Goal: Task Accomplishment & Management: Manage account settings

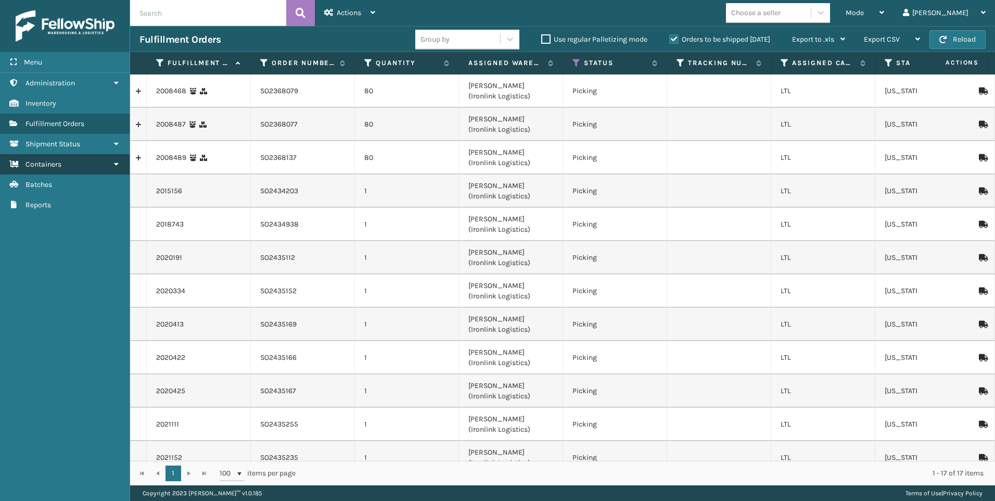
click at [48, 164] on span "Containers" at bounding box center [44, 164] width 36 height 9
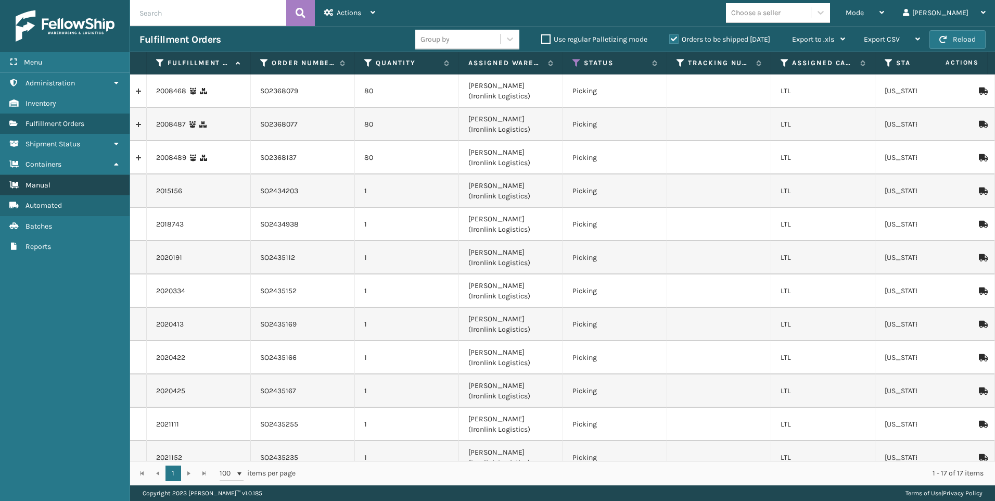
click at [56, 184] on link "Manual" at bounding box center [65, 185] width 130 height 20
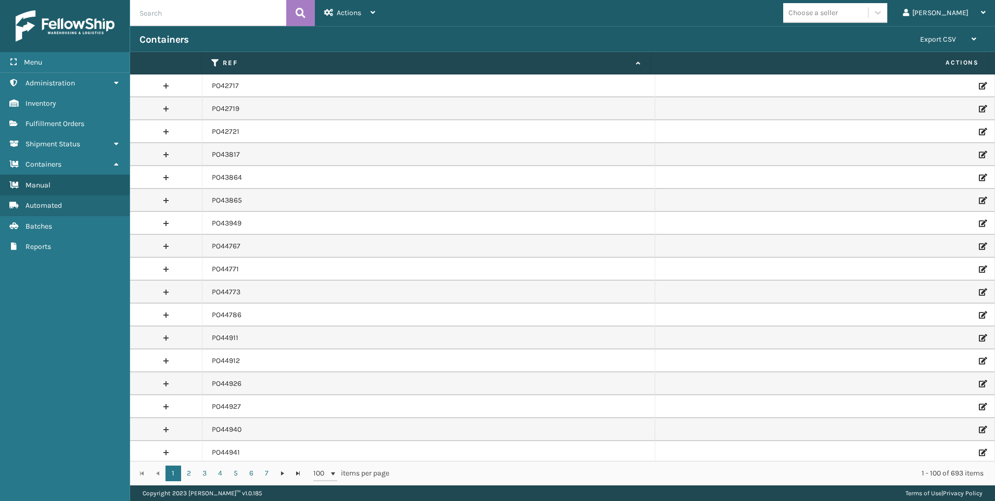
click at [218, 23] on input "text" at bounding box center [208, 13] width 156 height 26
paste input "PO47480"
type input "PO47480"
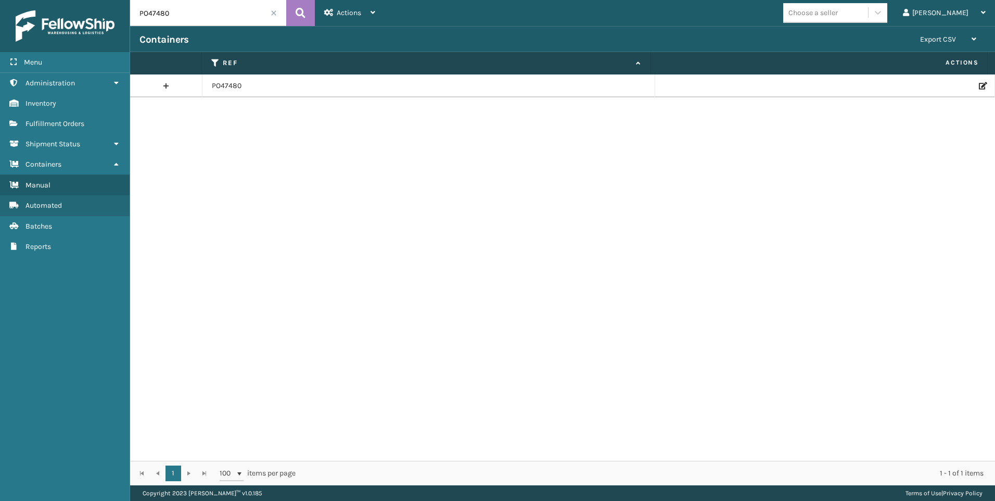
click at [979, 89] on icon at bounding box center [982, 85] width 6 height 7
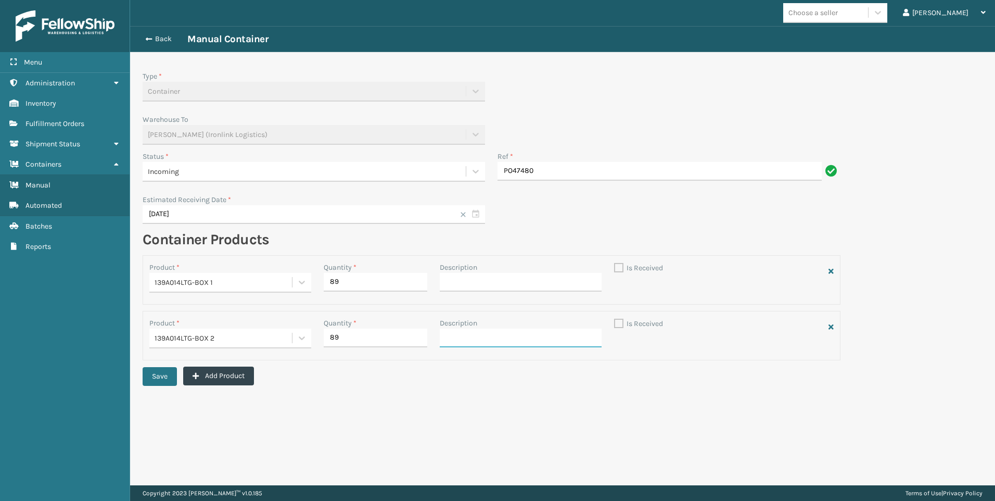
click at [500, 335] on input "Description" at bounding box center [521, 337] width 162 height 19
click at [244, 380] on button "Add Product" at bounding box center [218, 375] width 71 height 19
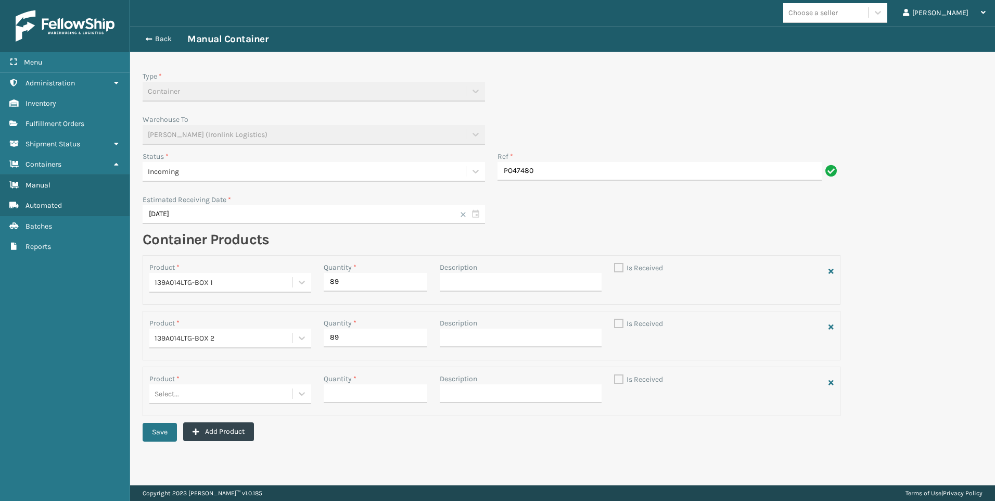
click at [201, 291] on div "Select..." at bounding box center [220, 282] width 143 height 17
click at [201, 392] on div "Select..." at bounding box center [220, 393] width 143 height 17
click at [471, 281] on input "Description" at bounding box center [521, 282] width 162 height 19
type input "80"
click at [476, 335] on input "Description" at bounding box center [521, 337] width 162 height 19
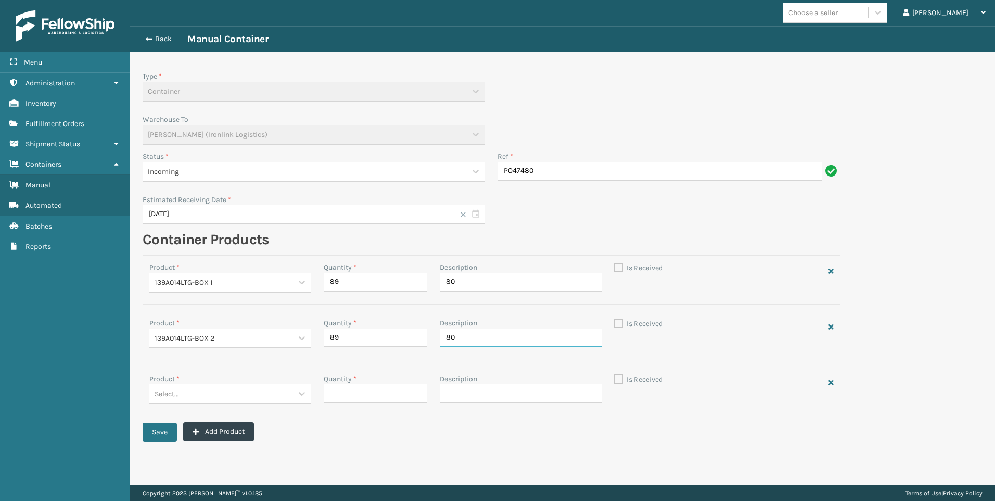
type input "80"
drag, startPoint x: 174, startPoint y: 392, endPoint x: 169, endPoint y: 395, distance: 5.4
type input "cch"
click at [223, 291] on div "Select..." at bounding box center [220, 282] width 143 height 17
drag, startPoint x: 224, startPoint y: 395, endPoint x: 184, endPoint y: 397, distance: 39.6
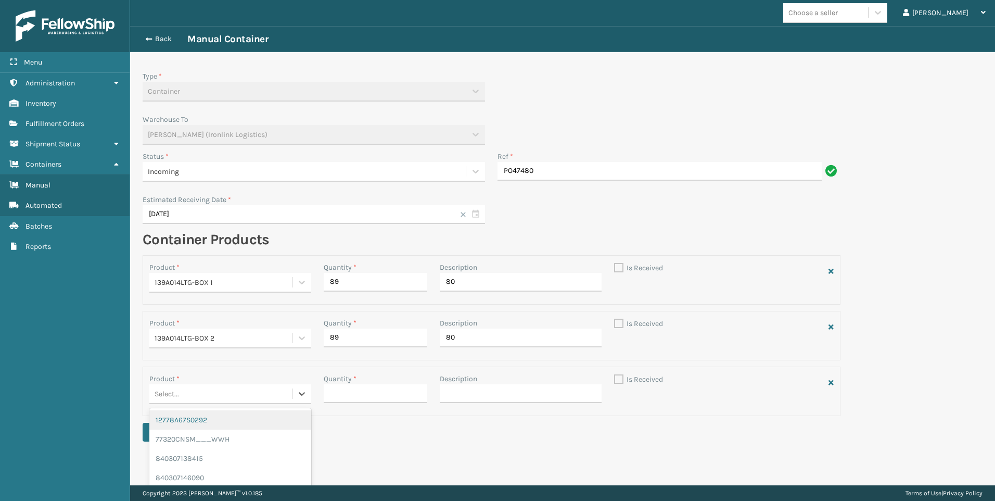
drag, startPoint x: 184, startPoint y: 397, endPoint x: 169, endPoint y: 396, distance: 15.1
click at [169, 396] on div "Select..." at bounding box center [167, 393] width 24 height 11
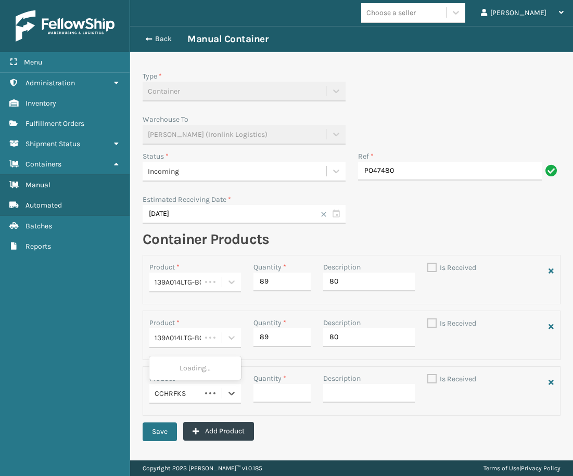
type input "CCHRFKS3"
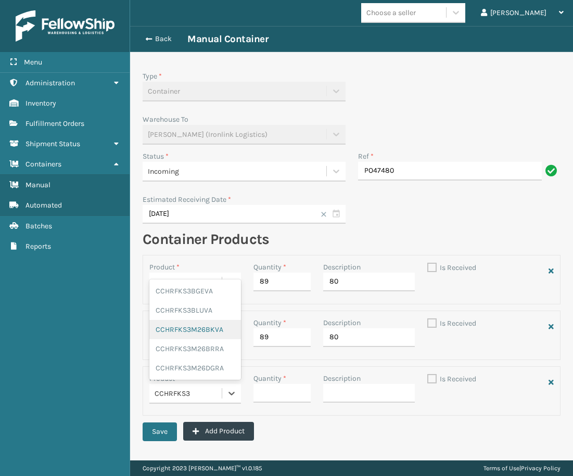
click at [202, 331] on span "CCHRFKS3M26BKVA" at bounding box center [190, 329] width 68 height 11
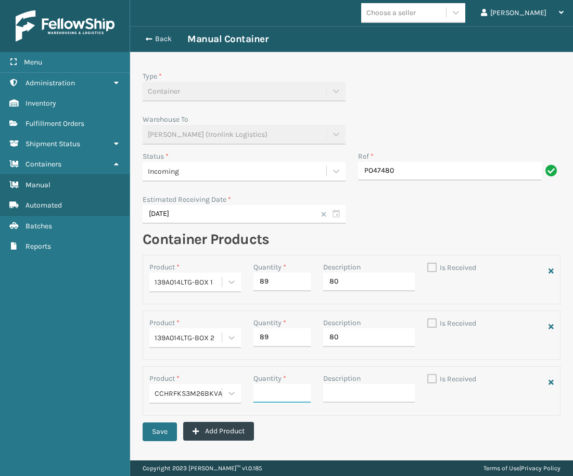
click at [295, 394] on input "Quantity *" at bounding box center [281, 393] width 57 height 19
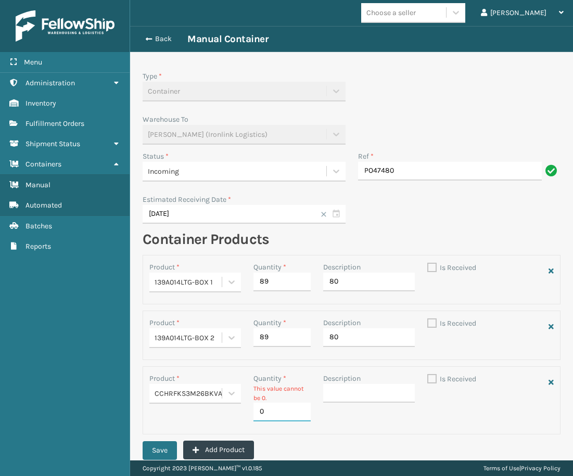
type input "0"
click at [345, 425] on div "Description" at bounding box center [369, 400] width 104 height 55
click at [278, 411] on input "0" at bounding box center [281, 412] width 57 height 19
drag, startPoint x: 273, startPoint y: 411, endPoint x: 249, endPoint y: 411, distance: 23.4
click at [249, 411] on div "Quantity * This value cannot be 0. 0" at bounding box center [282, 400] width 70 height 55
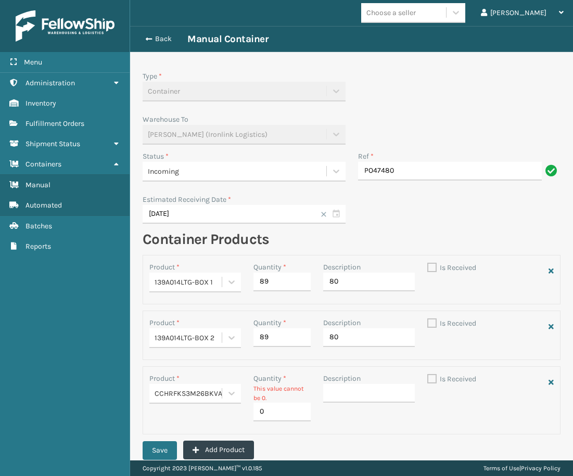
click at [240, 420] on div "Product * CCHRFKS3M26BKVA" at bounding box center [195, 400] width 104 height 55
click at [265, 418] on input "0" at bounding box center [281, 412] width 57 height 19
click at [338, 397] on input "Description" at bounding box center [369, 393] width 92 height 19
type input "14"
click at [354, 427] on div "Description 14" at bounding box center [369, 405] width 104 height 64
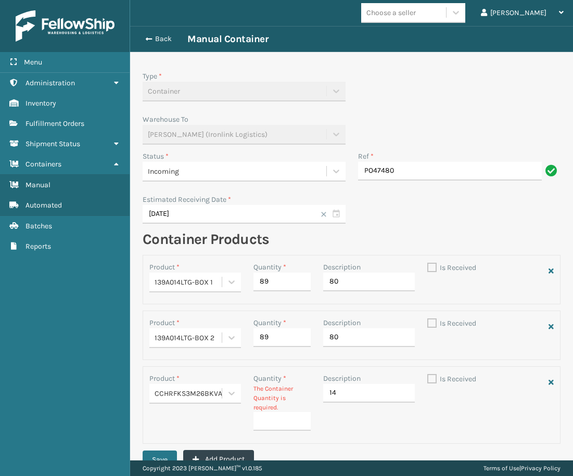
click at [309, 443] on div "Product * CCHRFKS3M26BKVA Quantity * The Container Quantity is required. Descri…" at bounding box center [352, 405] width 418 height 78
click at [389, 426] on div "Description 14" at bounding box center [369, 405] width 104 height 64
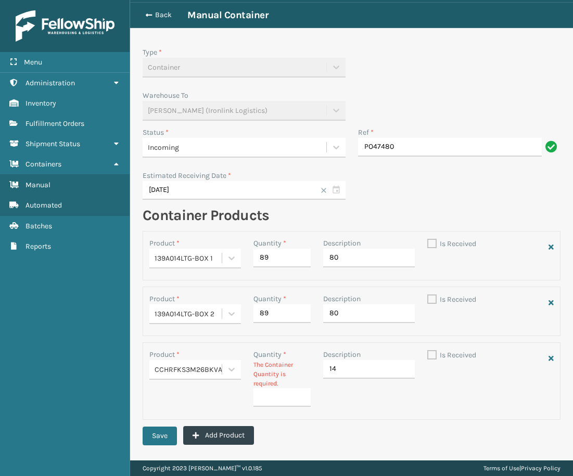
scroll to position [37, 0]
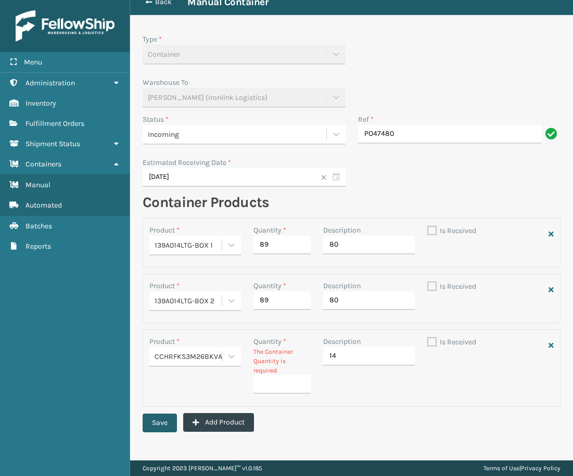
click at [154, 423] on button "Save" at bounding box center [160, 423] width 34 height 19
click at [169, 424] on button "Save" at bounding box center [160, 423] width 34 height 19
click at [277, 383] on input "Quantity *" at bounding box center [281, 384] width 57 height 19
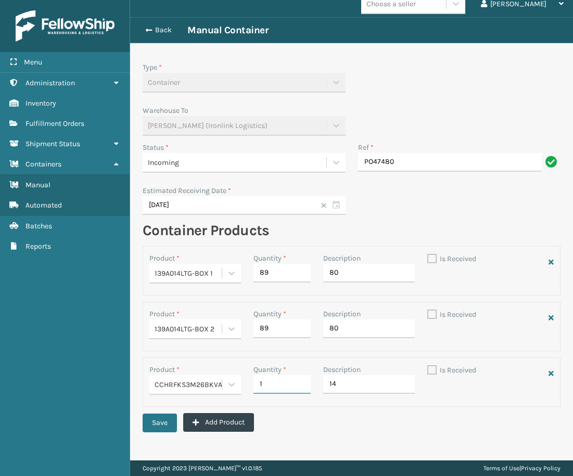
scroll to position [9, 0]
type input "14"
drag, startPoint x: 345, startPoint y: 384, endPoint x: 321, endPoint y: 384, distance: 23.4
click at [323, 384] on input "14" at bounding box center [369, 384] width 92 height 19
type input "0"
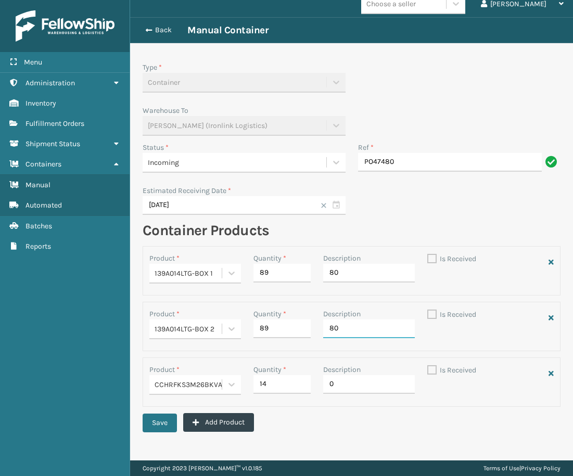
drag, startPoint x: 336, startPoint y: 328, endPoint x: 313, endPoint y: 328, distance: 23.4
click at [313, 328] on div "Product * 139A014LTG-BOX 2 Quantity * 89 Description 80 Is Received" at bounding box center [351, 327] width 417 height 36
type input "0"
drag, startPoint x: 343, startPoint y: 271, endPoint x: 317, endPoint y: 270, distance: 26.0
click at [317, 270] on div "Description 80" at bounding box center [369, 271] width 104 height 36
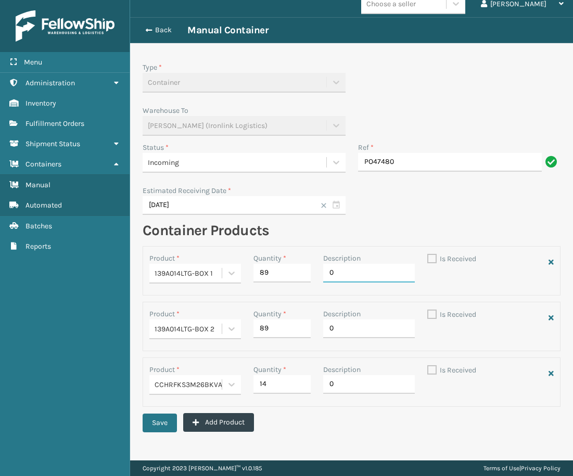
type input "0"
click at [272, 274] on input "89" at bounding box center [281, 273] width 57 height 19
drag, startPoint x: 272, startPoint y: 274, endPoint x: 253, endPoint y: 274, distance: 18.2
click at [253, 274] on input "89" at bounding box center [281, 273] width 57 height 19
type input "80"
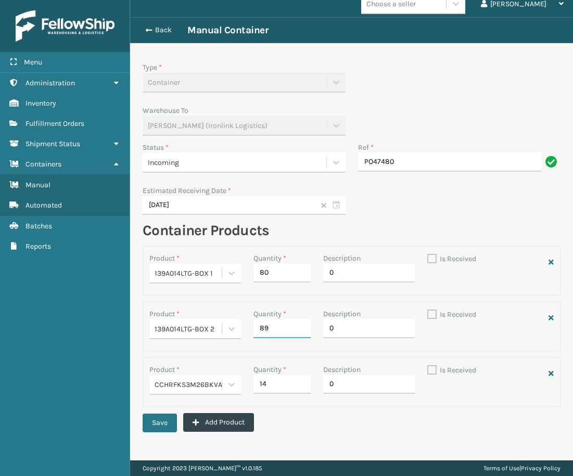
click at [267, 327] on input "89" at bounding box center [281, 329] width 57 height 19
drag, startPoint x: 268, startPoint y: 327, endPoint x: 255, endPoint y: 327, distance: 12.5
click at [255, 327] on input "89" at bounding box center [281, 329] width 57 height 19
type input "80"
click at [305, 448] on form "Type * Container Warehouse To [PERSON_NAME] (Ironlink Logistics) Status * Incom…" at bounding box center [351, 251] width 443 height 417
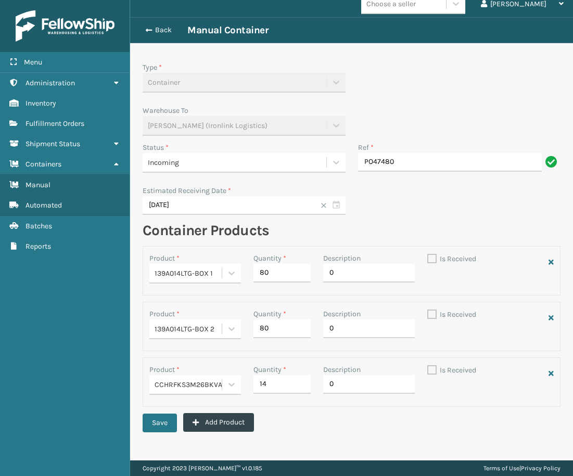
click at [429, 257] on label "Is Received" at bounding box center [451, 259] width 49 height 9
click at [355, 276] on input "0" at bounding box center [369, 273] width 92 height 19
click at [351, 388] on input "0" at bounding box center [369, 384] width 92 height 19
type input "0"
type input "OVER"
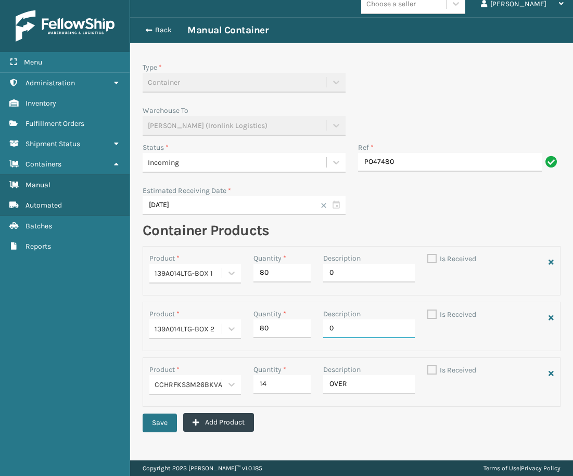
click at [361, 328] on input "0" at bounding box center [369, 329] width 92 height 19
type input "0"
drag, startPoint x: 361, startPoint y: 328, endPoint x: 305, endPoint y: 327, distance: 56.8
click at [305, 327] on div "Product * 139A014LTG-BOX 2 Quantity * 80 Description SHORT 9 Is Received" at bounding box center [351, 327] width 417 height 36
type input "SHORT 9"
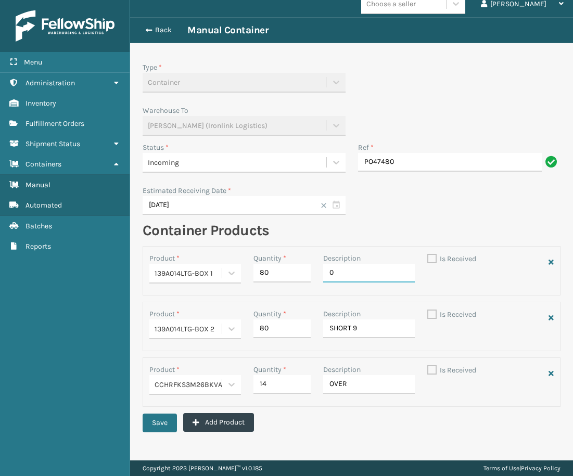
drag, startPoint x: 346, startPoint y: 273, endPoint x: 303, endPoint y: 273, distance: 42.2
click at [303, 273] on div "Product * 139A014LTG-BOX 1 Quantity * 80 Description 0 Is Received" at bounding box center [351, 271] width 417 height 36
paste input "SHORT 9"
type input "SHORT 9"
click at [259, 164] on div "Incoming" at bounding box center [234, 162] width 173 height 11
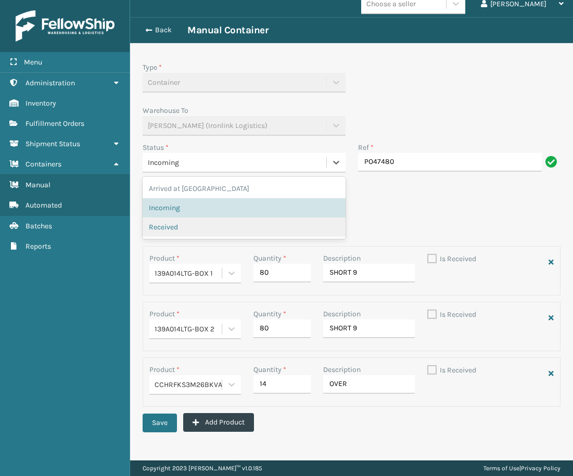
click at [177, 221] on div "Received" at bounding box center [244, 227] width 203 height 19
checkbox input "true"
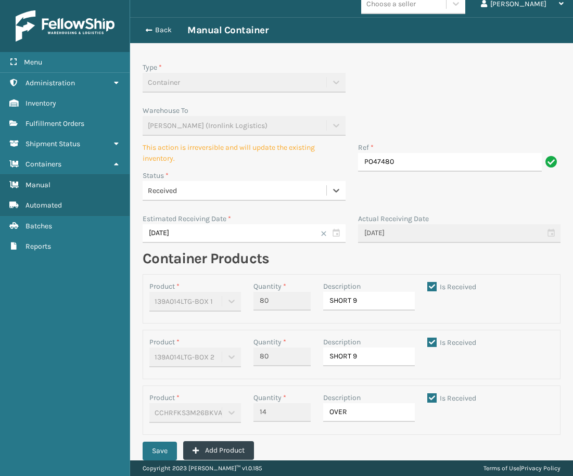
scroll to position [37, 0]
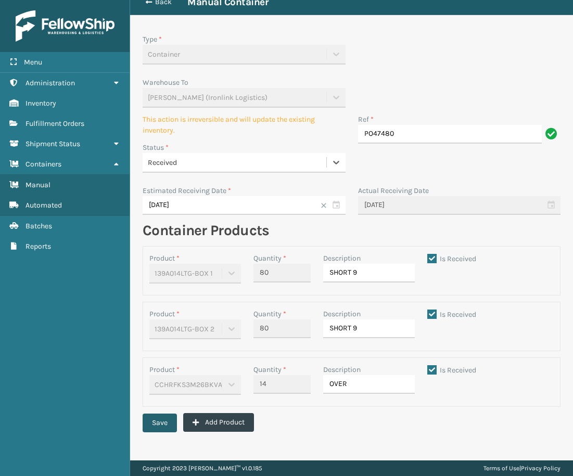
click at [163, 421] on button "Save" at bounding box center [160, 423] width 34 height 19
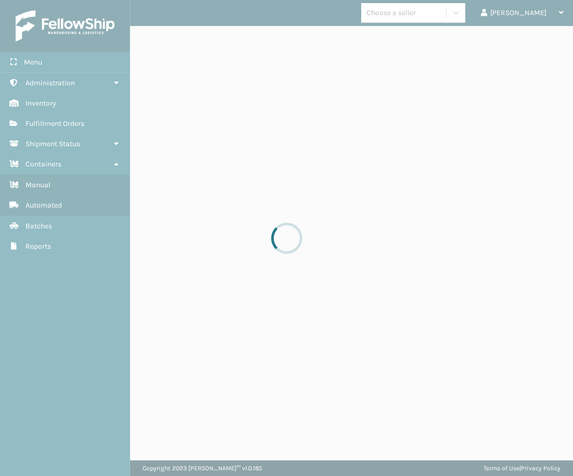
scroll to position [0, 0]
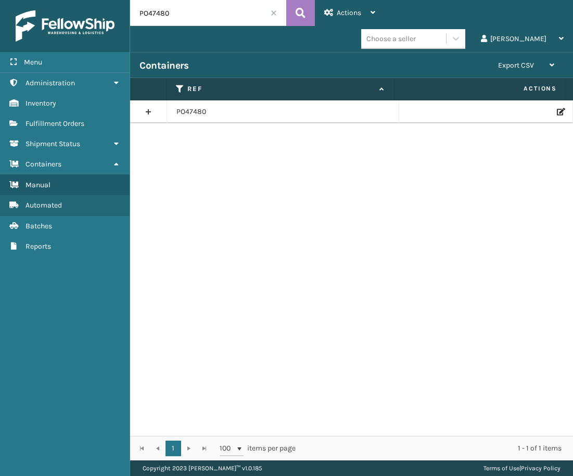
click at [557, 113] on icon at bounding box center [560, 111] width 6 height 7
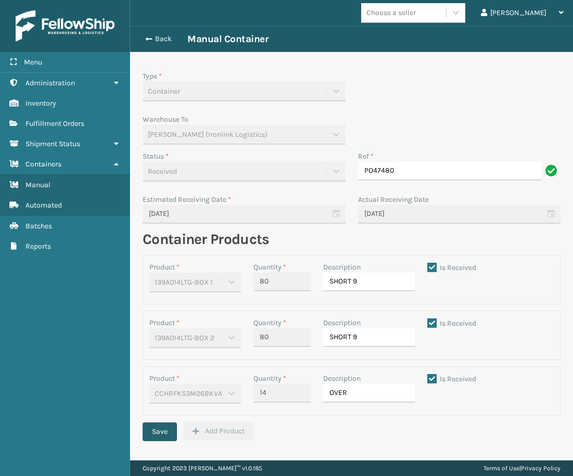
click at [162, 437] on button "Save" at bounding box center [160, 432] width 34 height 19
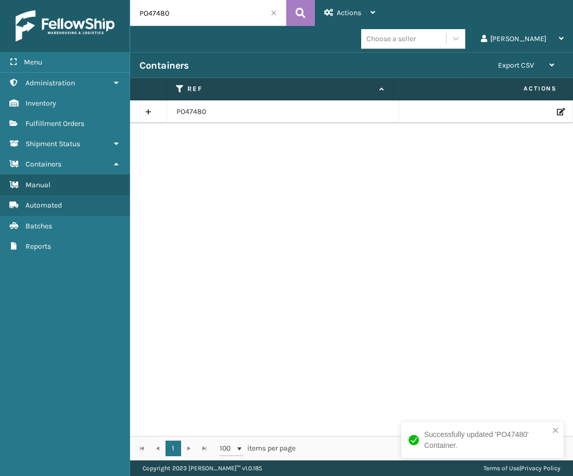
drag, startPoint x: 95, startPoint y: 33, endPoint x: 84, endPoint y: 37, distance: 11.5
click at [84, 0] on div "Menu Administration Inventory Fulfillment Orders Shipment Status Containers Man…" at bounding box center [286, 0] width 573 height 0
paste input "9566"
type input "PO49566"
click at [548, 115] on div at bounding box center [486, 111] width 155 height 7
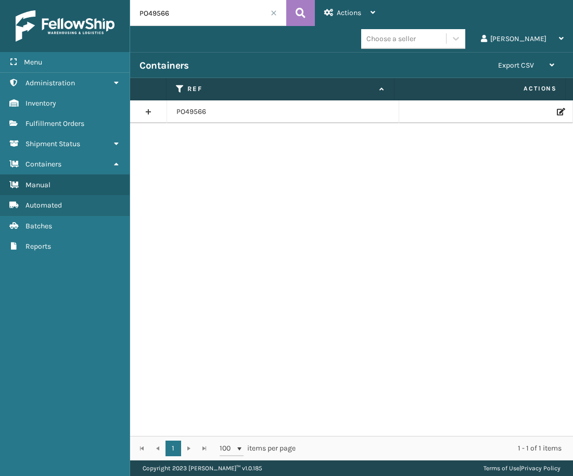
click at [557, 111] on icon at bounding box center [560, 111] width 6 height 7
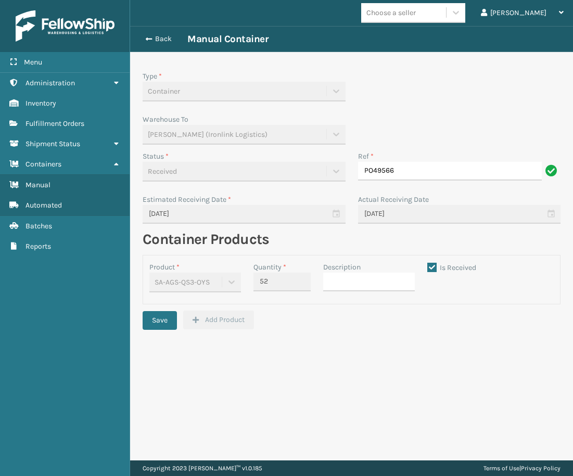
click at [328, 175] on div "Received" at bounding box center [244, 175] width 203 height 26
